Goal: Find specific page/section: Find specific page/section

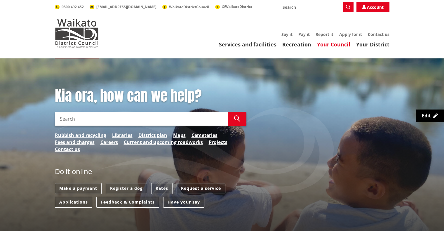
click at [327, 44] on link "Your Council" at bounding box center [333, 44] width 33 height 7
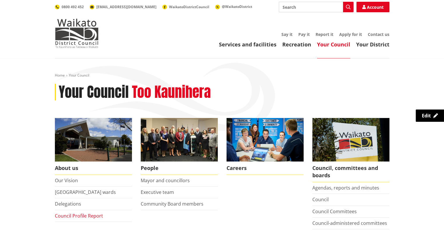
click at [69, 213] on link "Council Profile Report" at bounding box center [79, 216] width 48 height 6
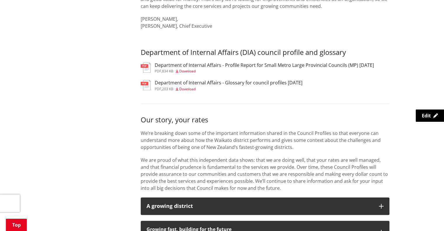
scroll to position [380, 0]
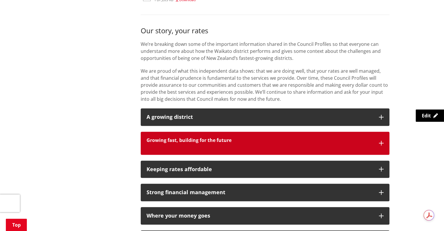
click at [232, 145] on button "Growing fast, building for the future" at bounding box center [265, 143] width 249 height 23
